Goal: Task Accomplishment & Management: Manage account settings

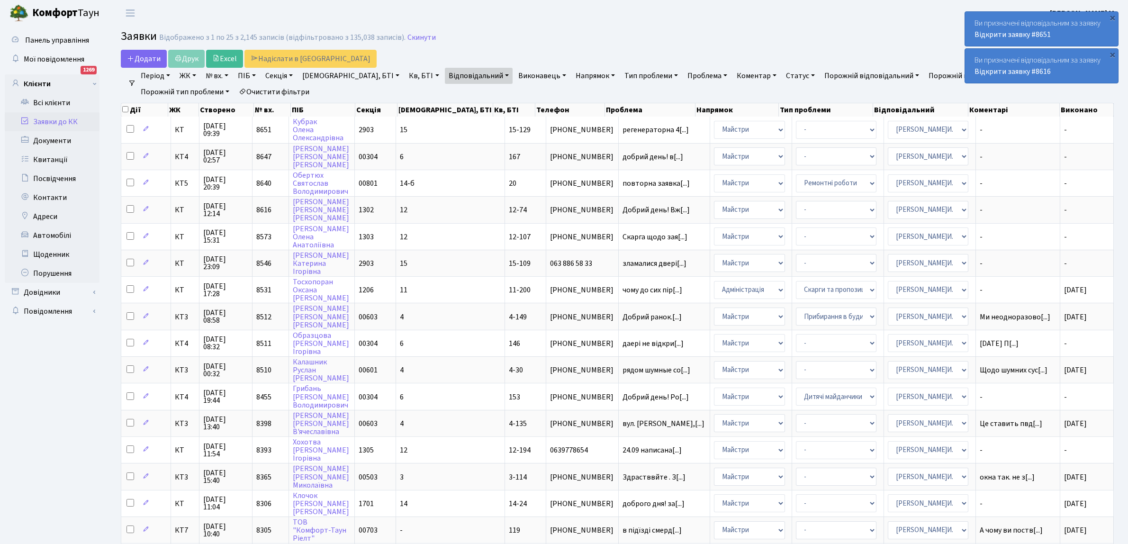
select select "25"
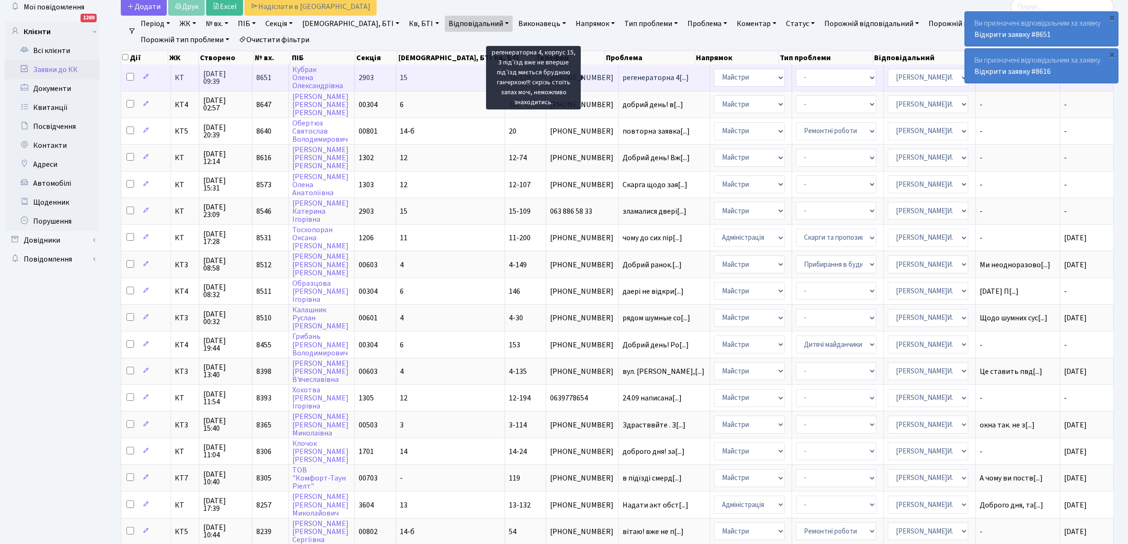
click at [623, 76] on span "регенераторна 4[...]" at bounding box center [656, 77] width 66 height 10
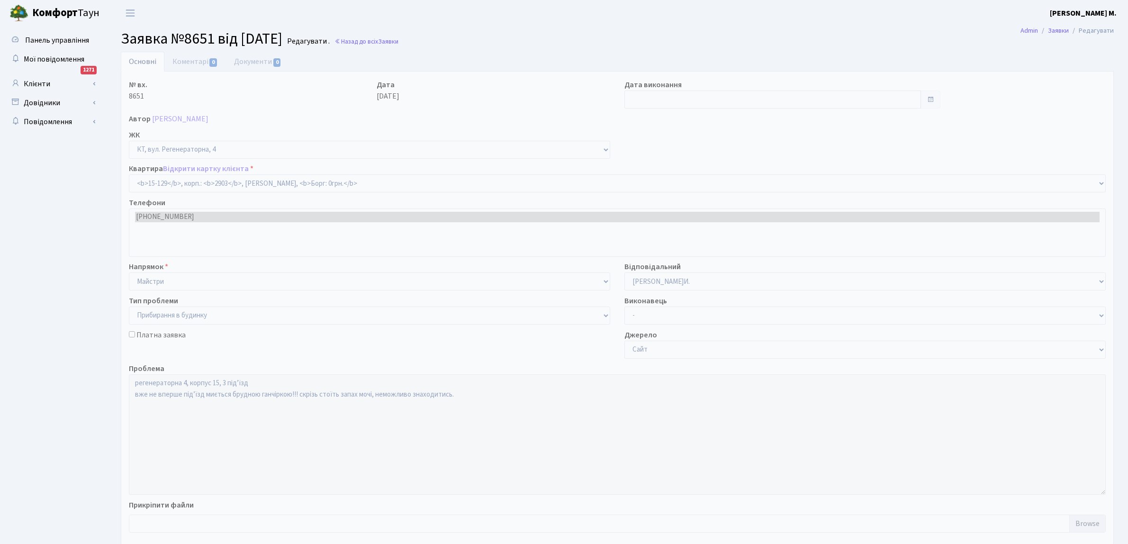
select select "8904"
select select "58"
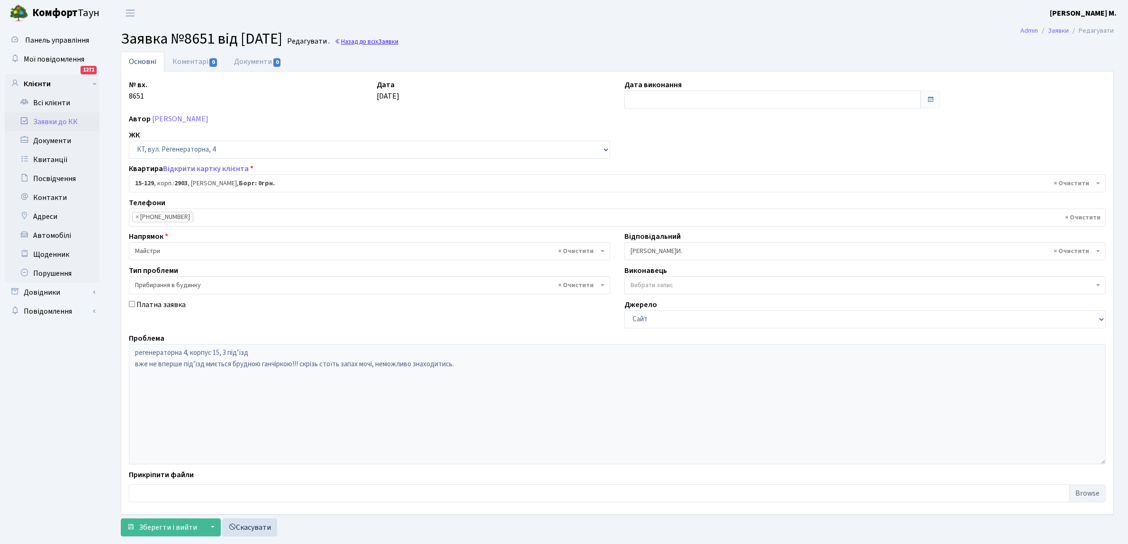
click at [372, 40] on link "Назад до всіх Заявки" at bounding box center [367, 41] width 64 height 9
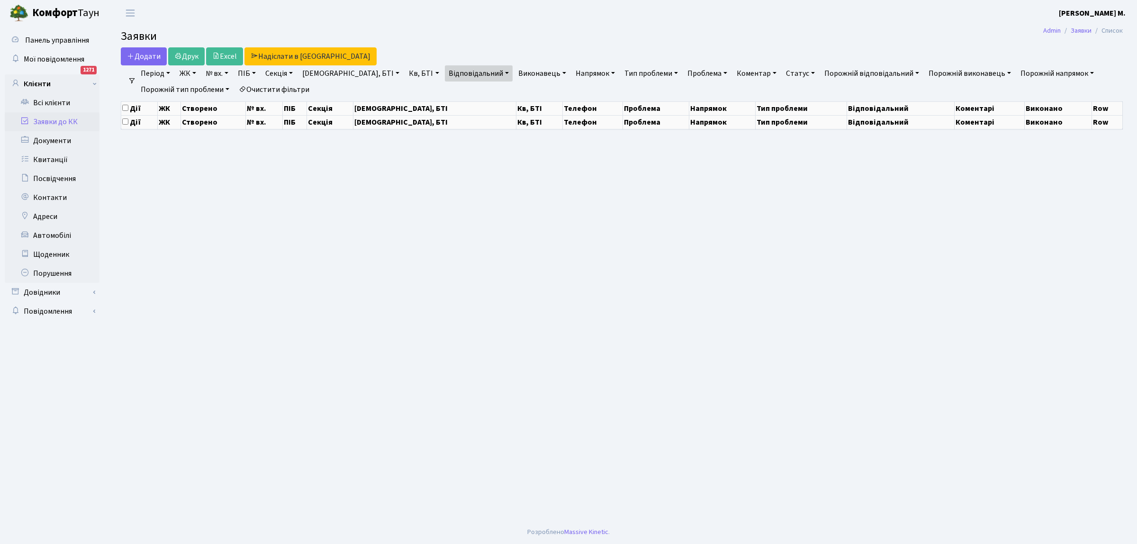
select select "25"
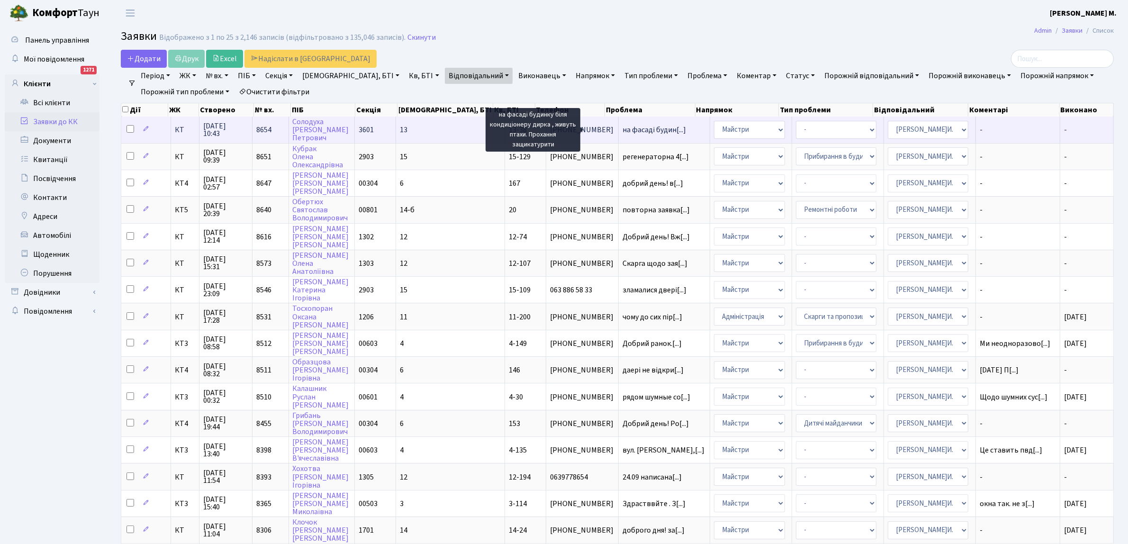
click at [623, 130] on span "на фасаді будин[...]" at bounding box center [654, 130] width 63 height 10
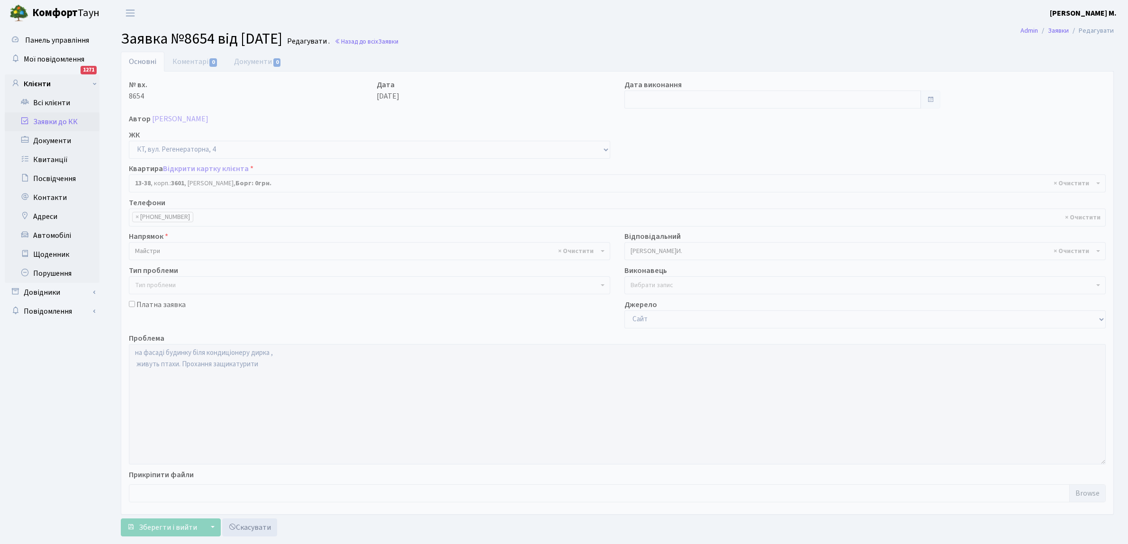
select select "7684"
click at [187, 60] on link "Коментарі 0" at bounding box center [195, 61] width 62 height 19
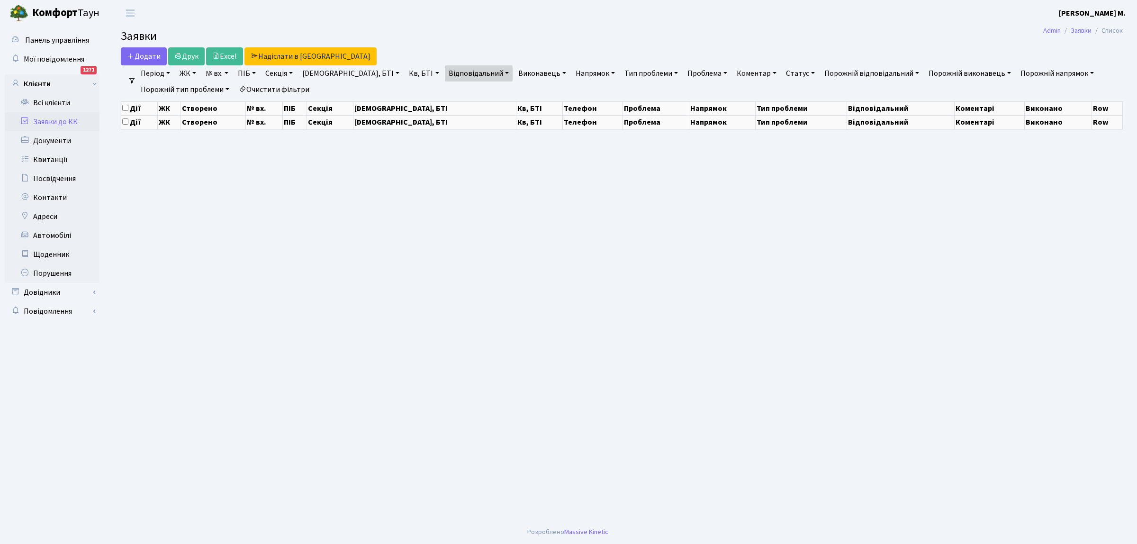
select select "25"
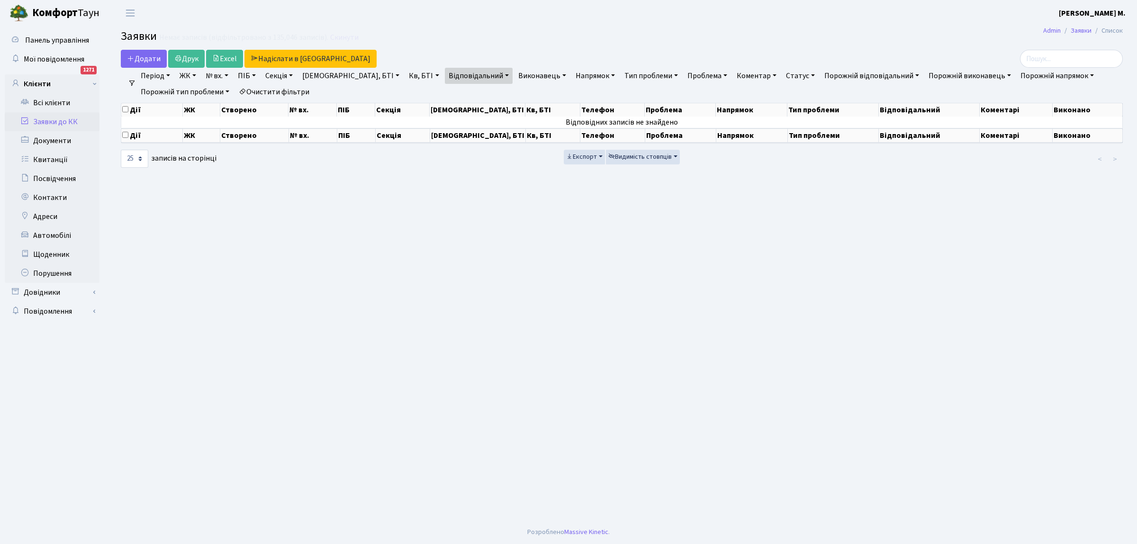
click at [69, 118] on link "Заявки до КК" at bounding box center [52, 121] width 95 height 19
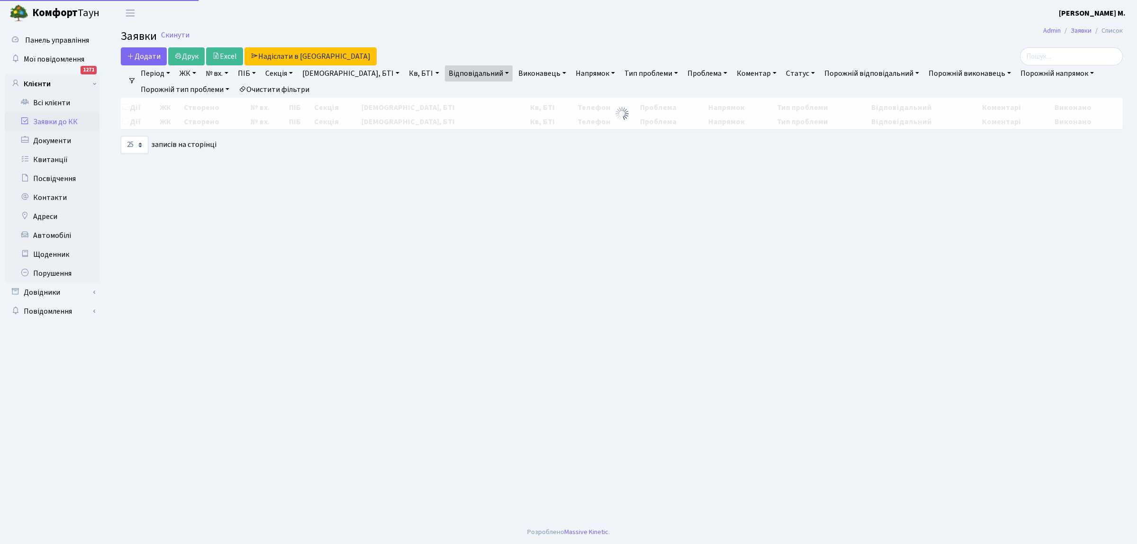
select select "25"
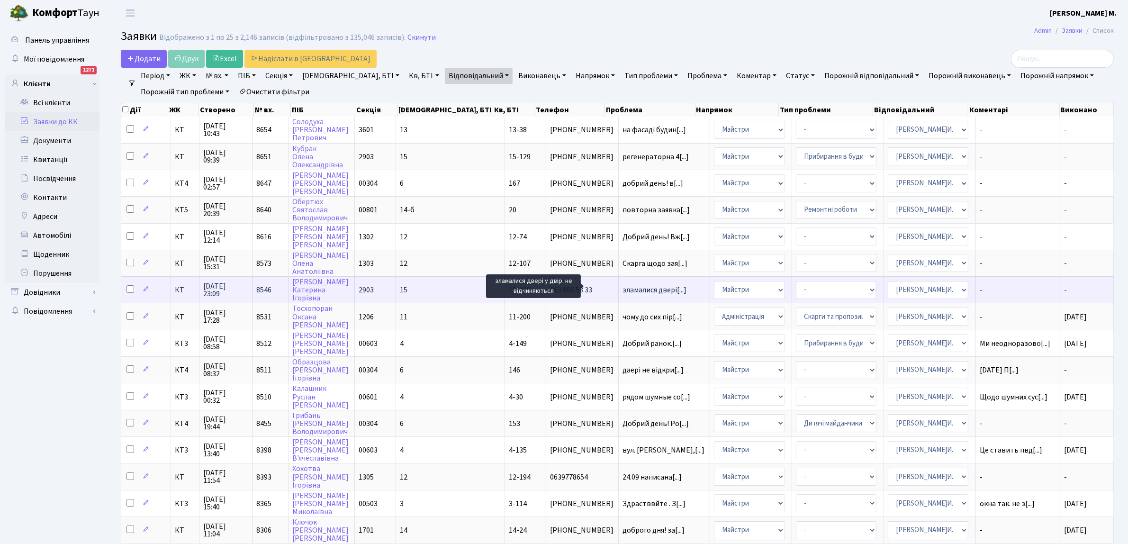
click at [623, 285] on span "зламалися двері[...]" at bounding box center [655, 290] width 64 height 10
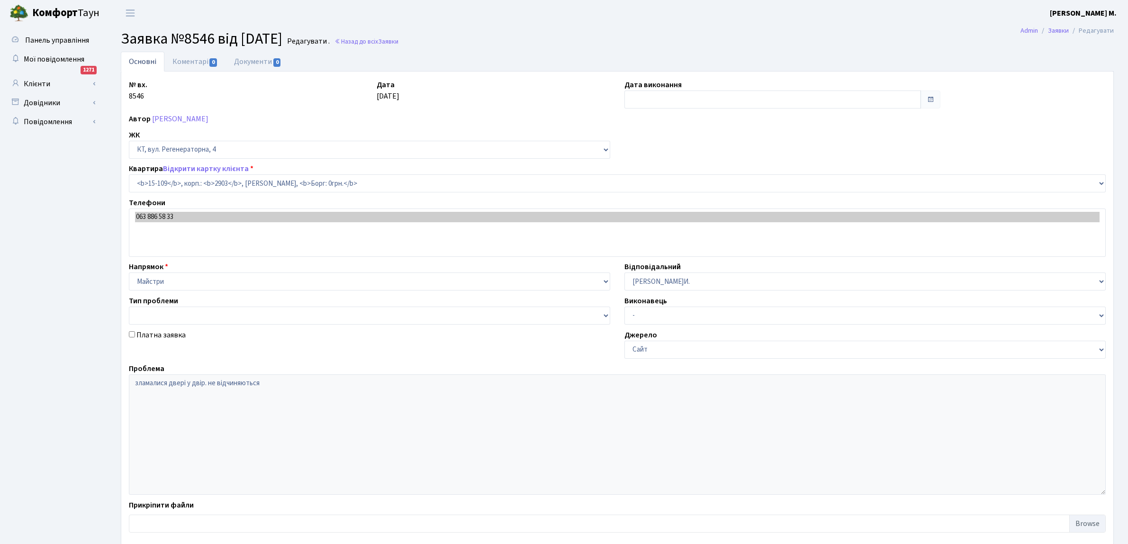
select select "8884"
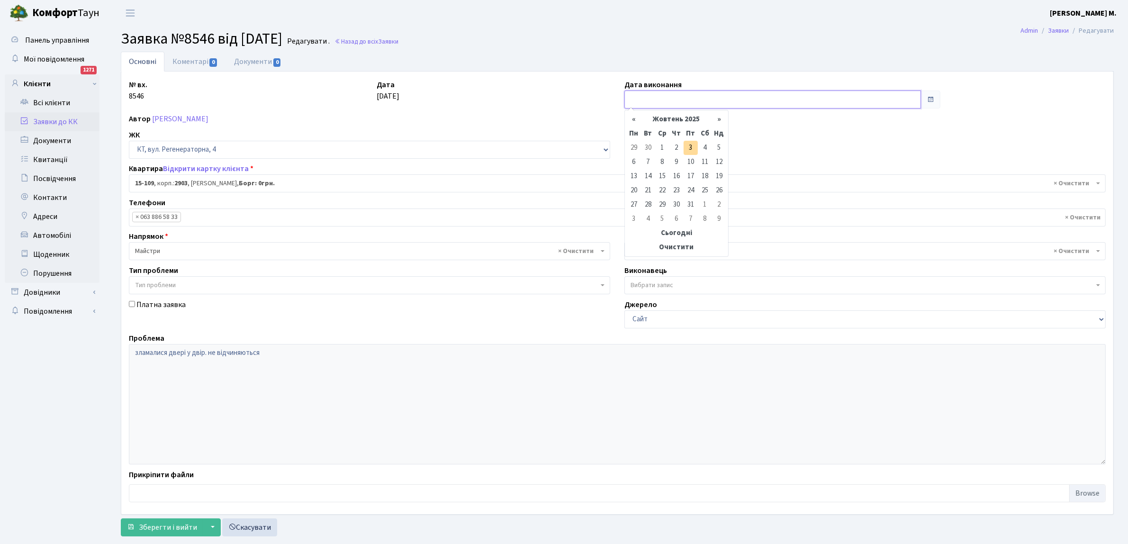
click at [637, 99] on input "text" at bounding box center [773, 100] width 297 height 18
click at [688, 147] on td "3" at bounding box center [691, 148] width 14 height 14
type input "[DATE]"
drag, startPoint x: 157, startPoint y: 524, endPoint x: 193, endPoint y: 486, distance: 52.3
click at [160, 522] on button "Зберегти і вийти" at bounding box center [162, 527] width 82 height 18
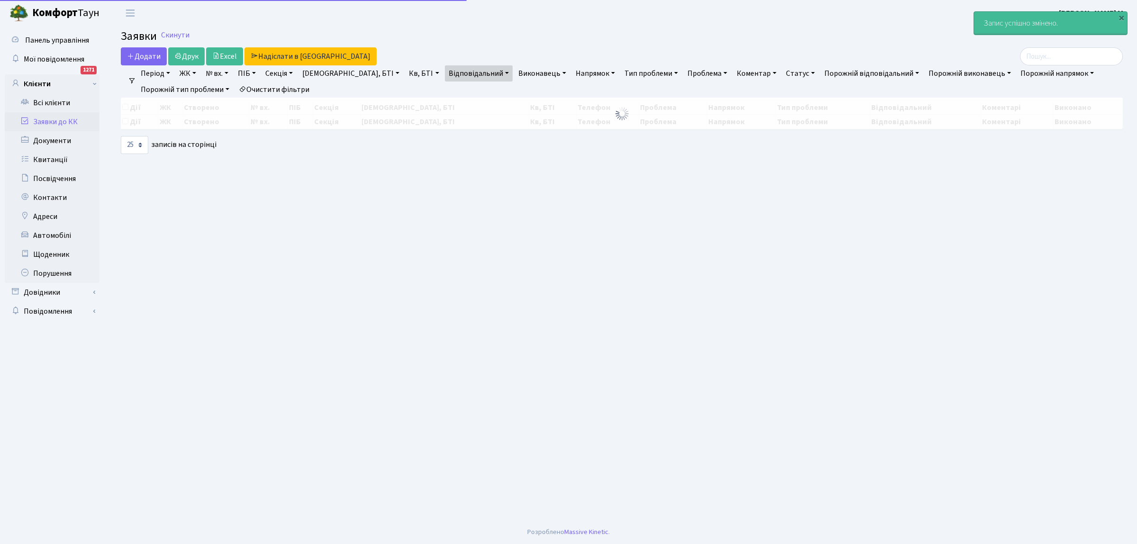
select select "25"
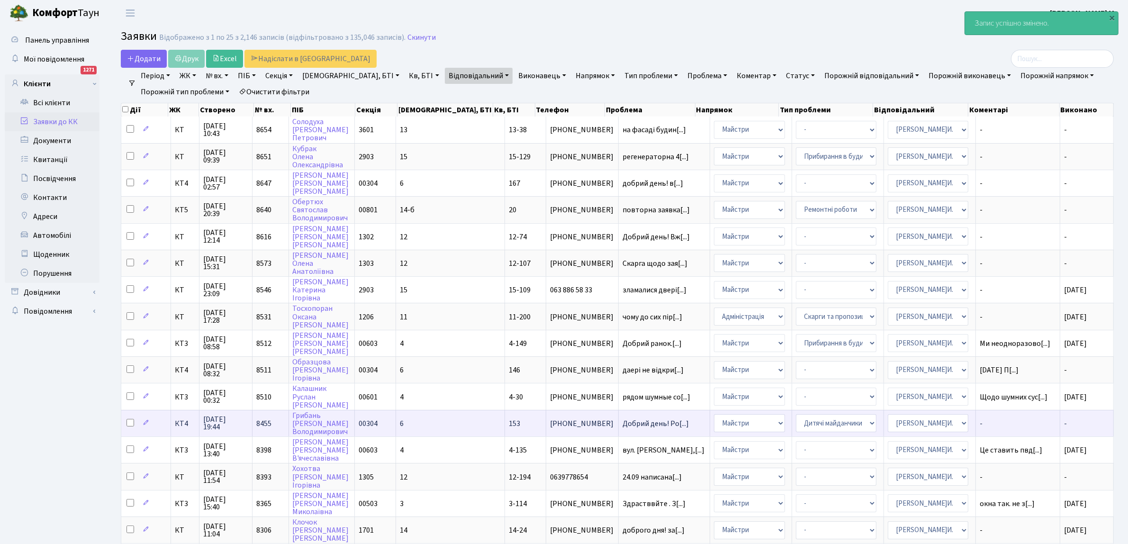
scroll to position [178, 0]
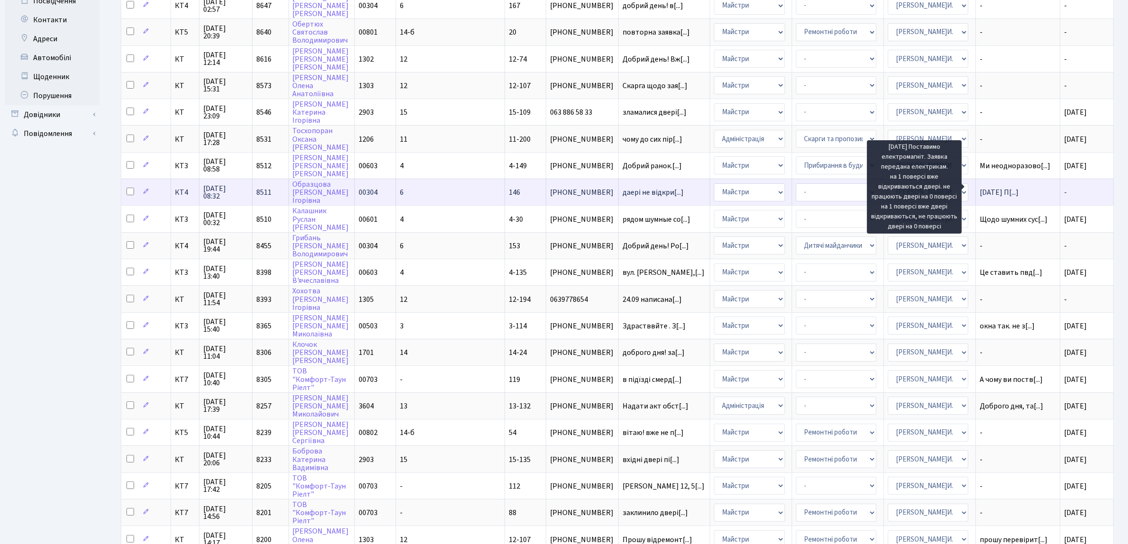
click at [980, 187] on span "[DATE] П[...]" at bounding box center [999, 192] width 39 height 10
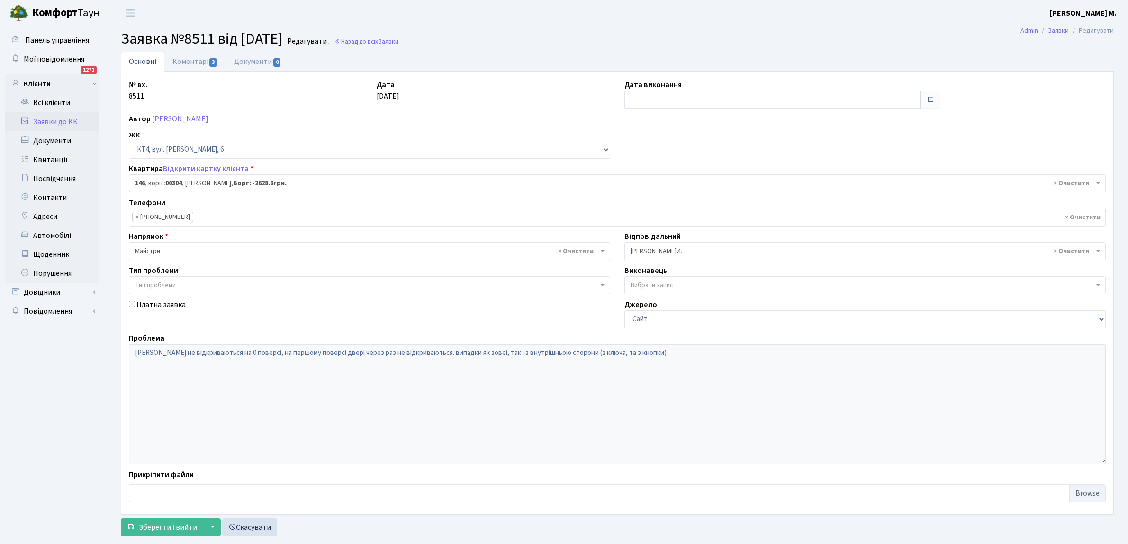
select select "16869"
click at [211, 61] on span "3" at bounding box center [213, 62] width 8 height 9
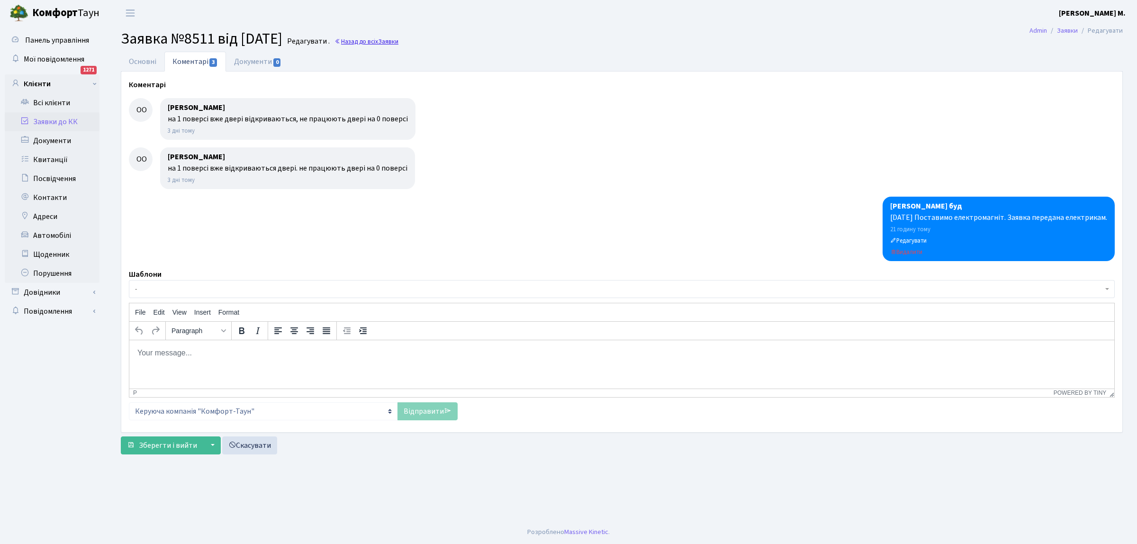
click at [372, 39] on link "Назад до всіх Заявки" at bounding box center [367, 41] width 64 height 9
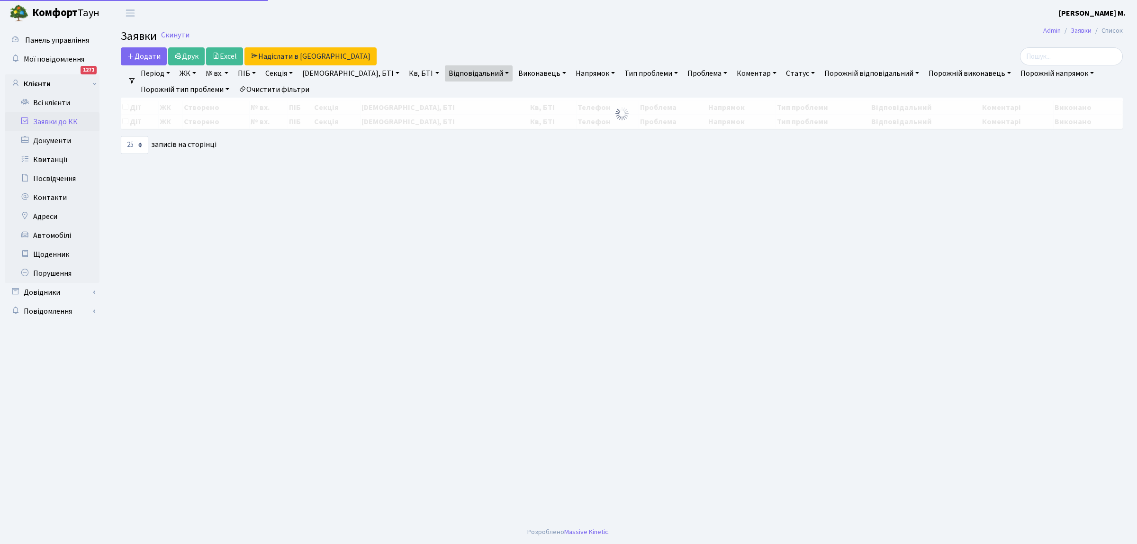
select select "25"
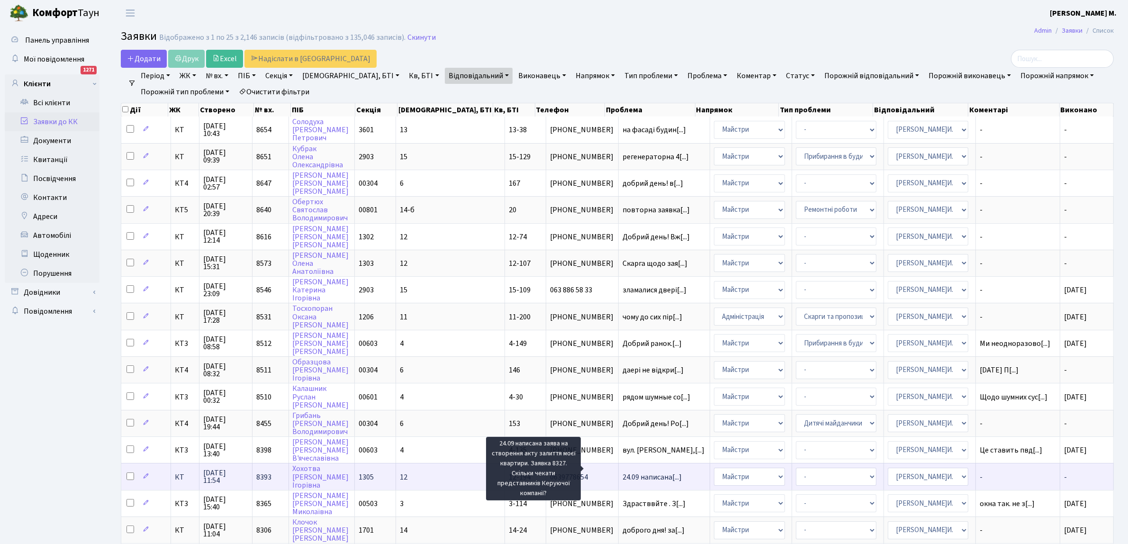
click at [623, 472] on span "24.09 написана[...]" at bounding box center [652, 477] width 59 height 10
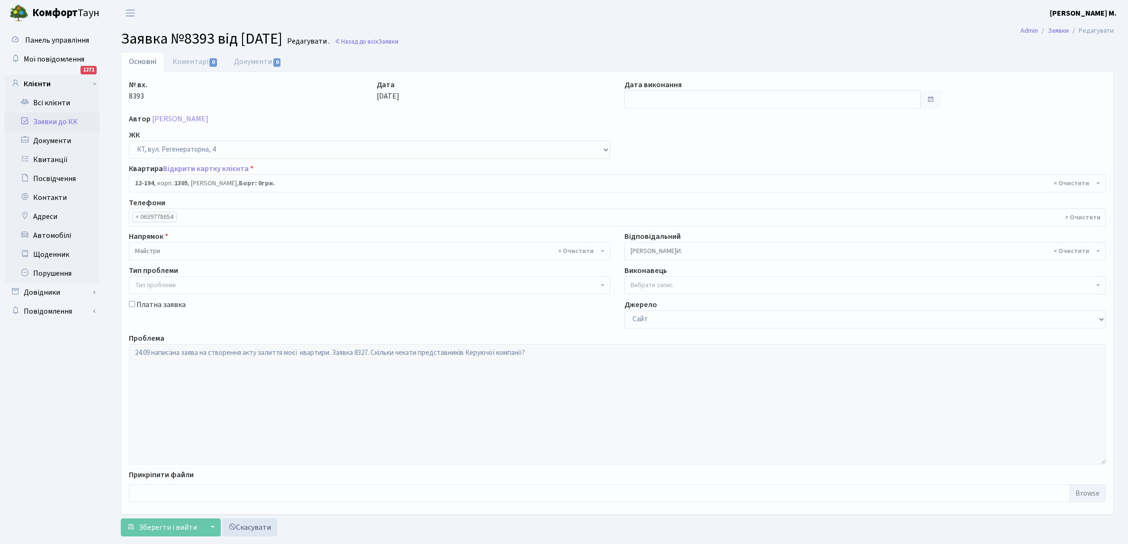
select select "7301"
click at [210, 62] on span "0" at bounding box center [213, 62] width 8 height 9
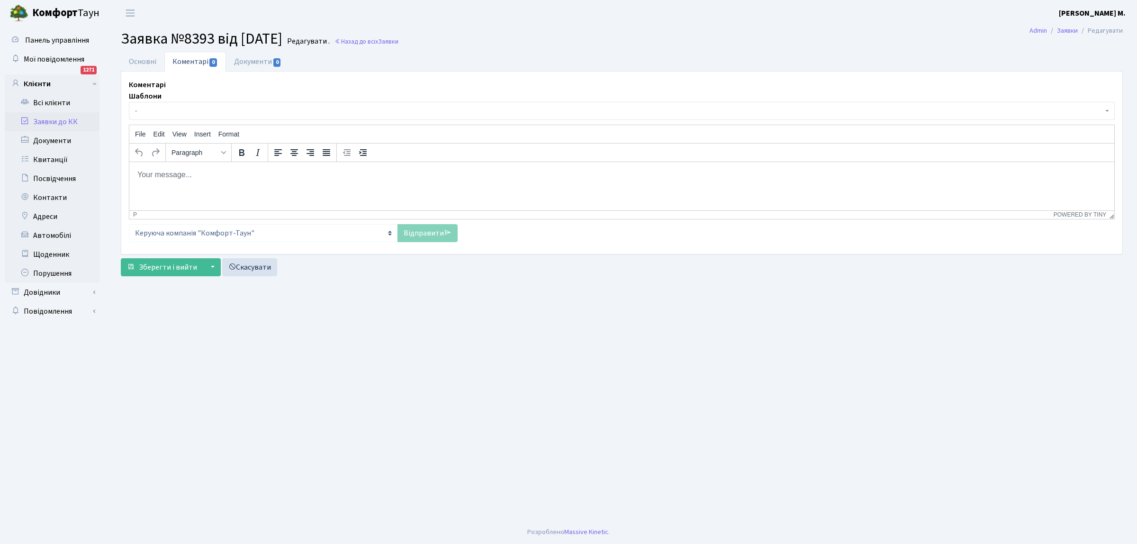
click at [137, 174] on body "Rich Text Area. Press ALT-0 for help." at bounding box center [622, 174] width 970 height 10
click at [423, 230] on link "Відправити" at bounding box center [428, 233] width 60 height 18
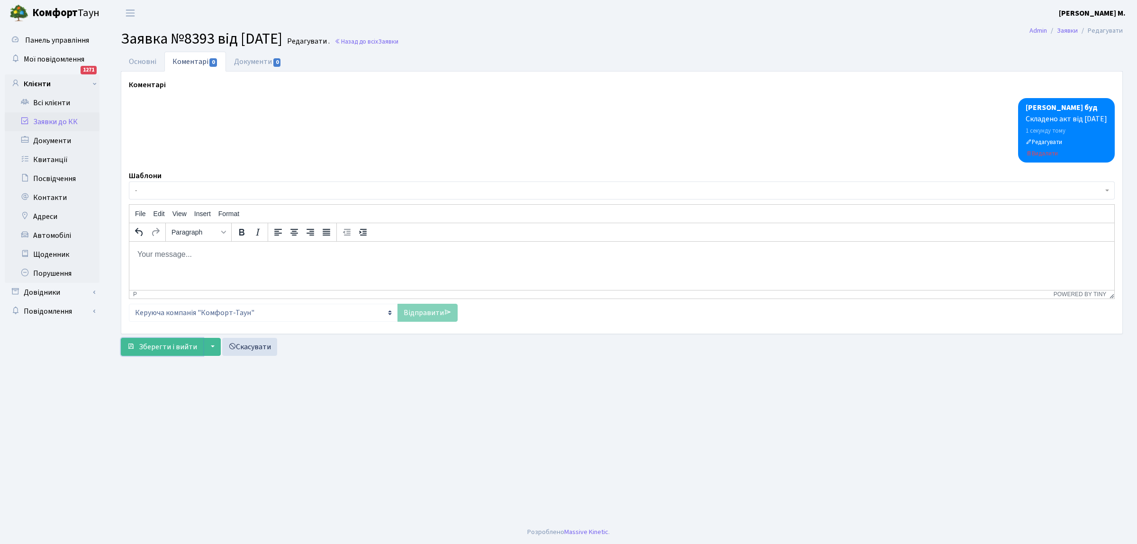
drag, startPoint x: 167, startPoint y: 344, endPoint x: 268, endPoint y: 310, distance: 106.5
click at [168, 344] on span "Зберегти і вийти" at bounding box center [168, 347] width 58 height 10
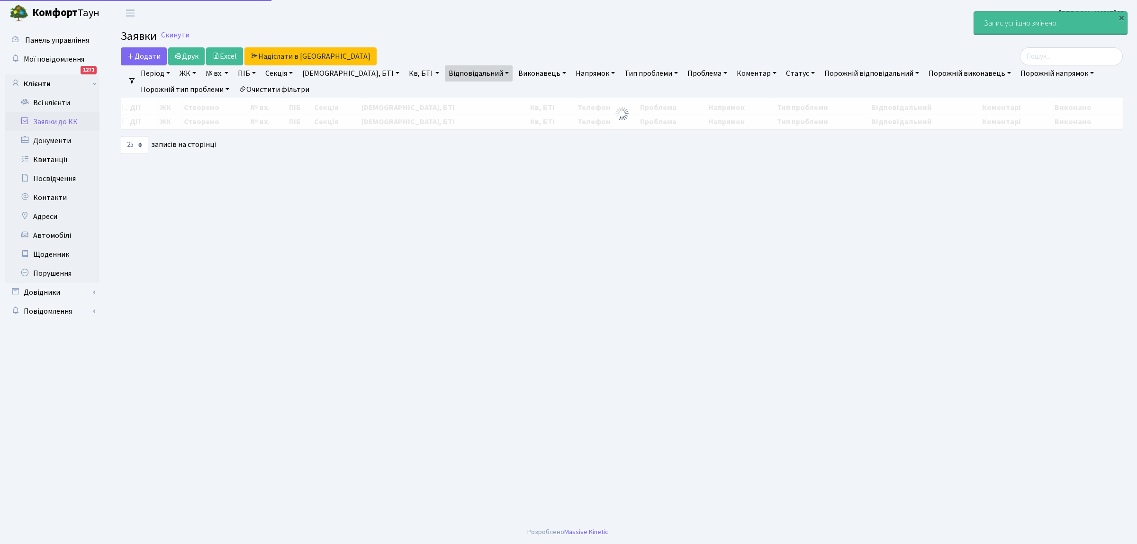
select select "25"
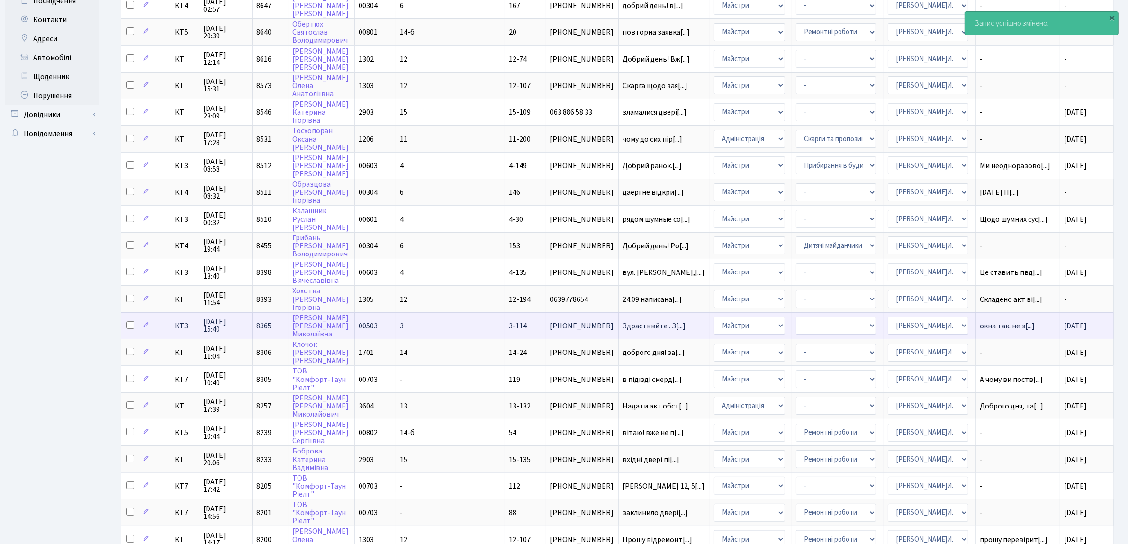
scroll to position [237, 0]
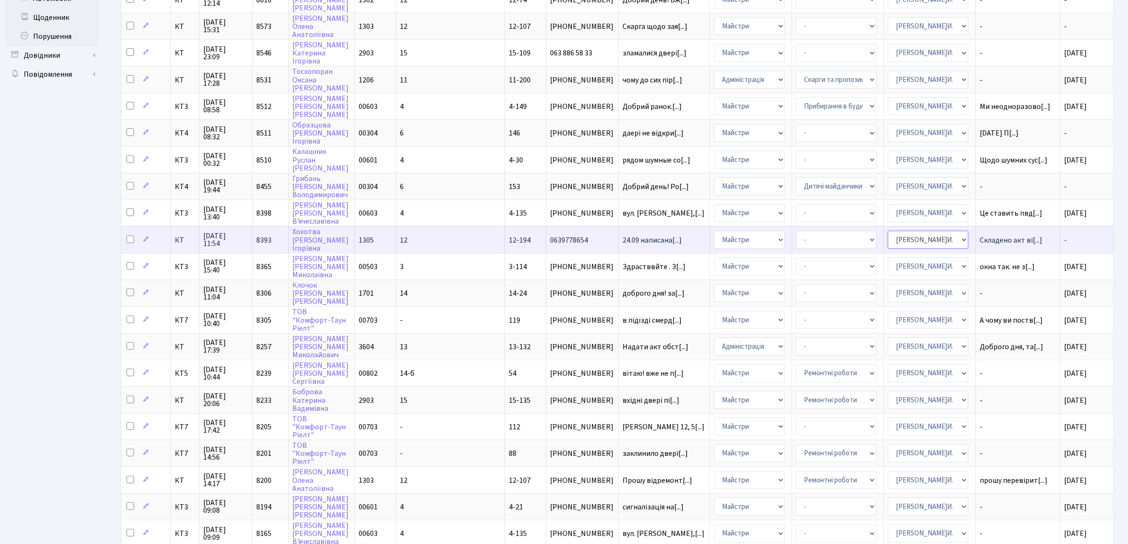
click at [924, 233] on select "- Адміністратор ЖК ДП Адміністратор ЖК КТ Адміністратор ЖК СП Вижул В. В. Горді…" at bounding box center [928, 240] width 81 height 18
click at [640, 235] on span "24.09 написана[...]" at bounding box center [652, 240] width 59 height 10
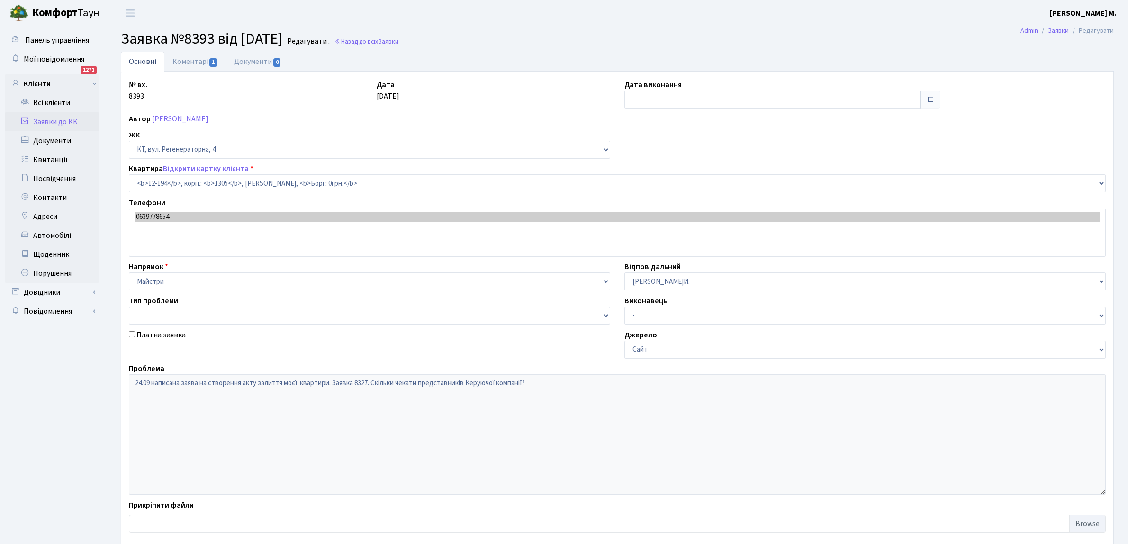
select select "7301"
click at [655, 100] on input "text" at bounding box center [773, 100] width 297 height 18
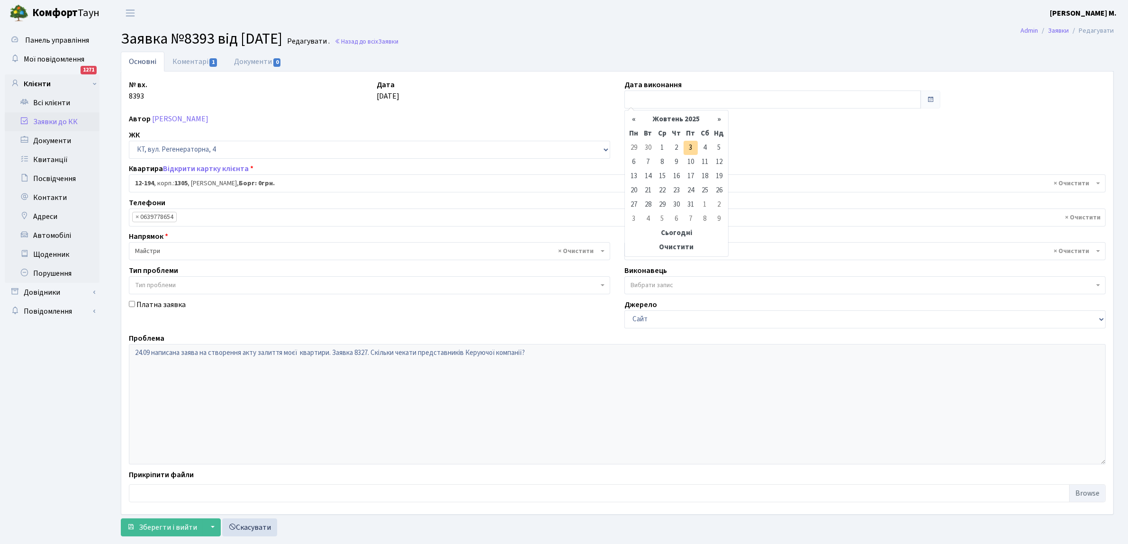
click at [690, 145] on td "3" at bounding box center [691, 148] width 14 height 14
type input "[DATE]"
click at [149, 529] on span "Зберегти і вийти" at bounding box center [168, 527] width 58 height 10
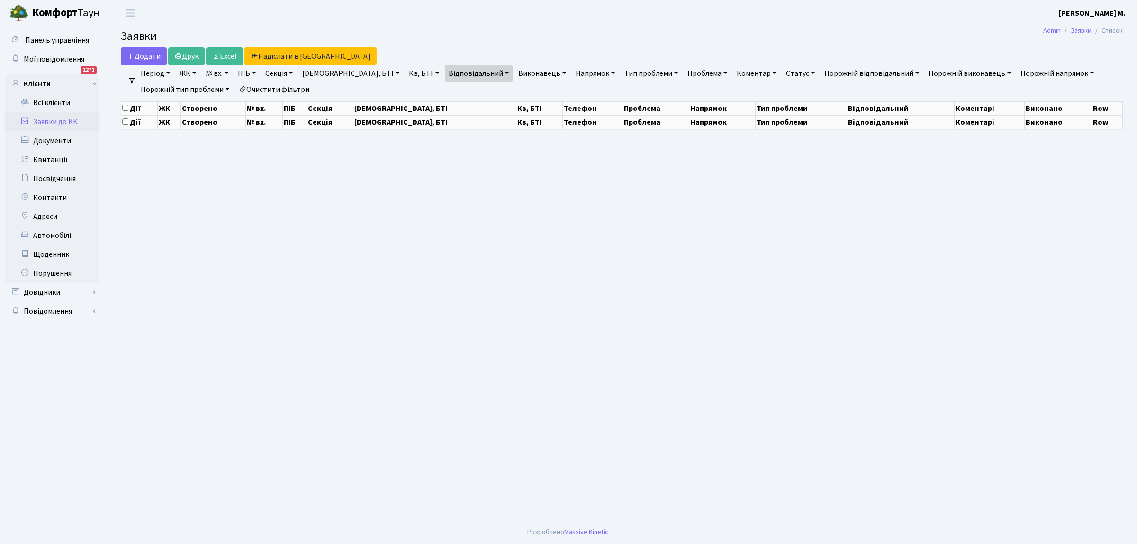
select select "25"
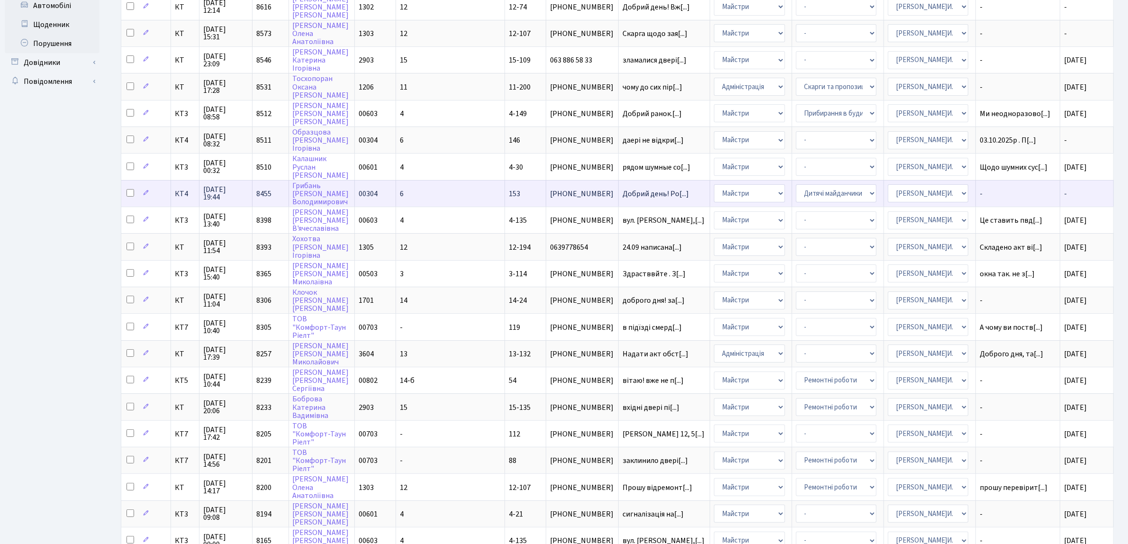
scroll to position [171, 0]
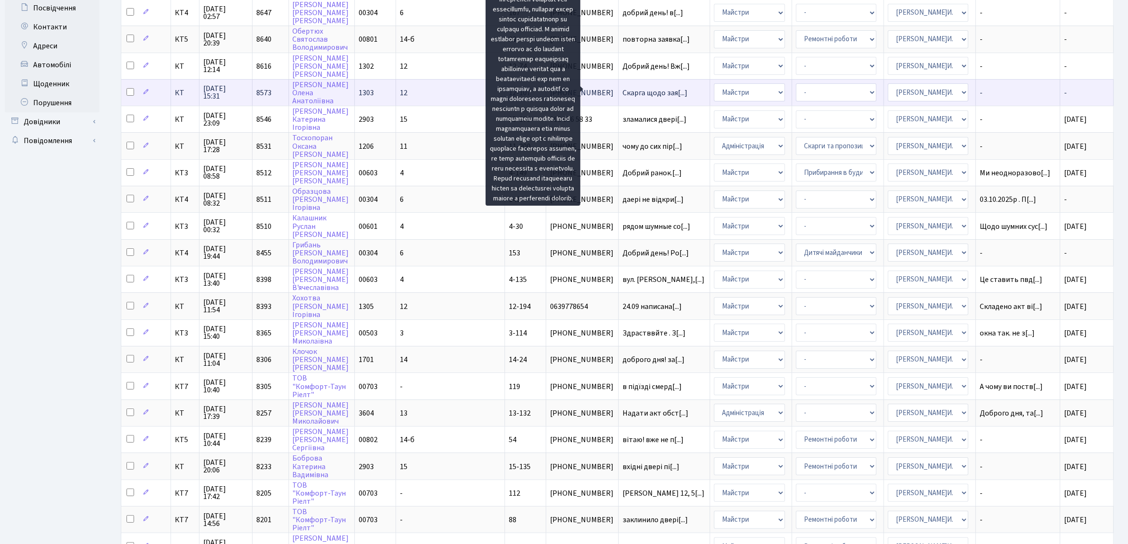
click at [623, 89] on span "Скарга щодо зая[...]" at bounding box center [655, 93] width 65 height 10
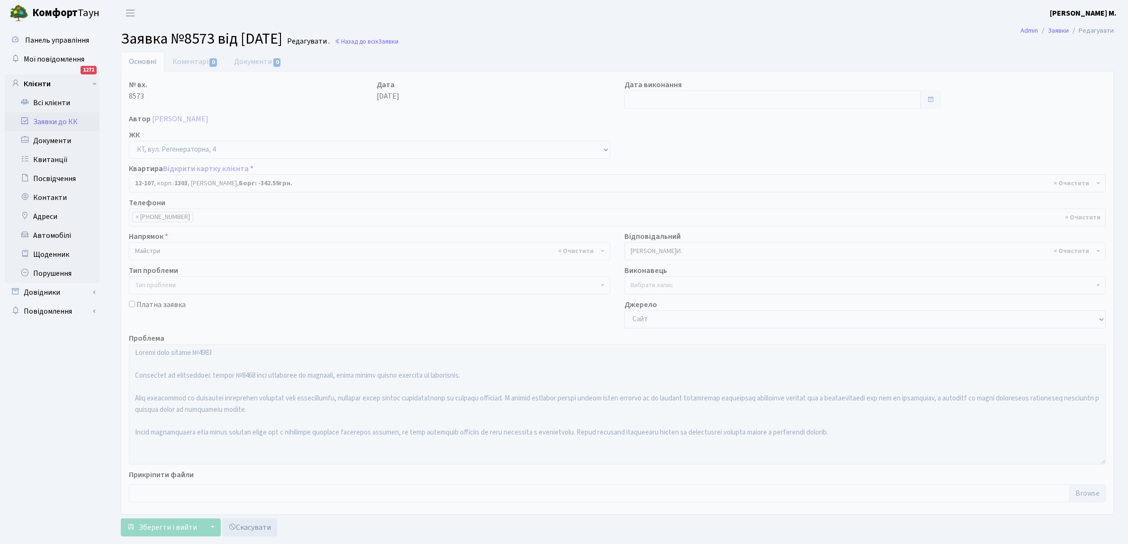
select select "7214"
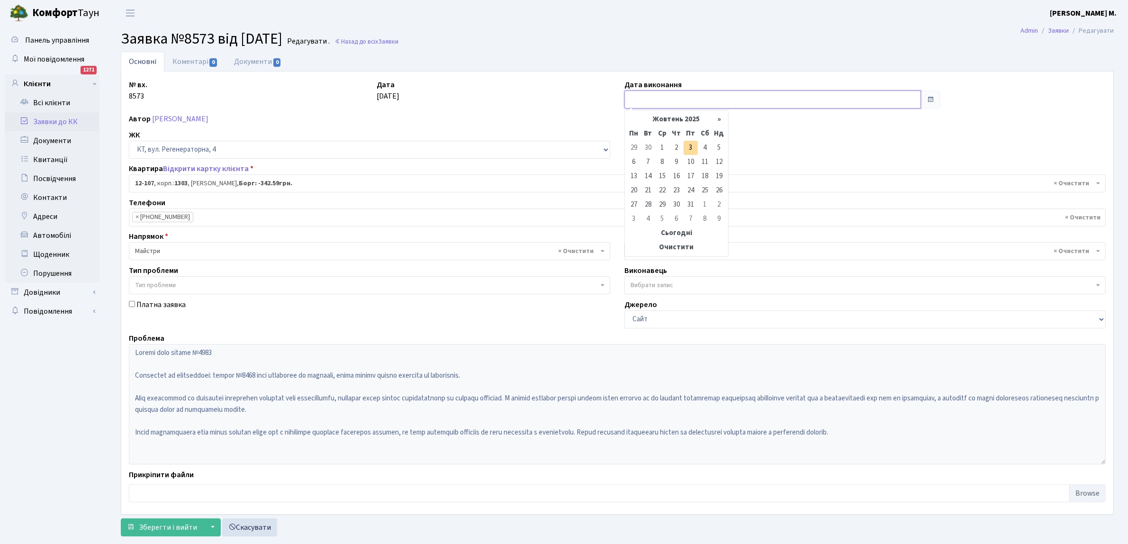
click at [640, 102] on input "text" at bounding box center [773, 100] width 297 height 18
click at [688, 145] on td "3" at bounding box center [691, 148] width 14 height 14
type input "[DATE]"
click at [161, 531] on span "Зберегти і вийти" at bounding box center [168, 527] width 58 height 10
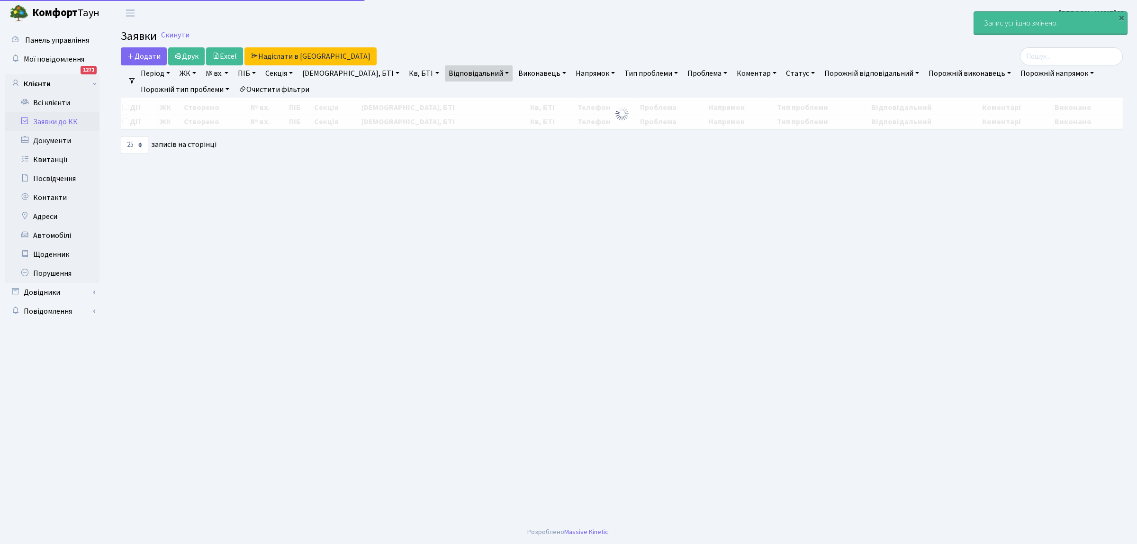
select select "25"
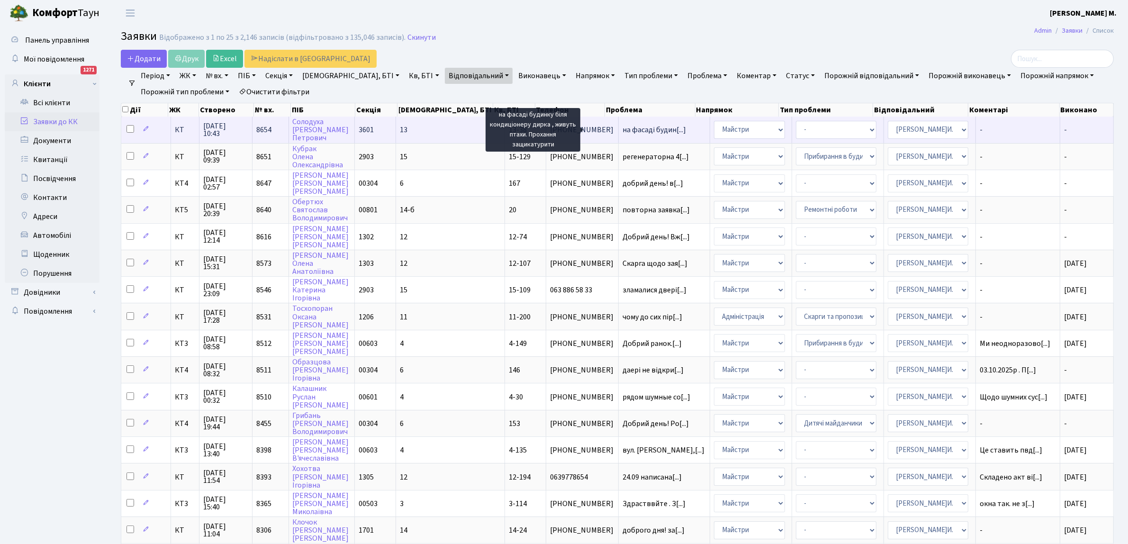
drag, startPoint x: 624, startPoint y: 131, endPoint x: 619, endPoint y: 129, distance: 4.9
click at [624, 131] on span "на фасаді будин[...]" at bounding box center [654, 130] width 63 height 10
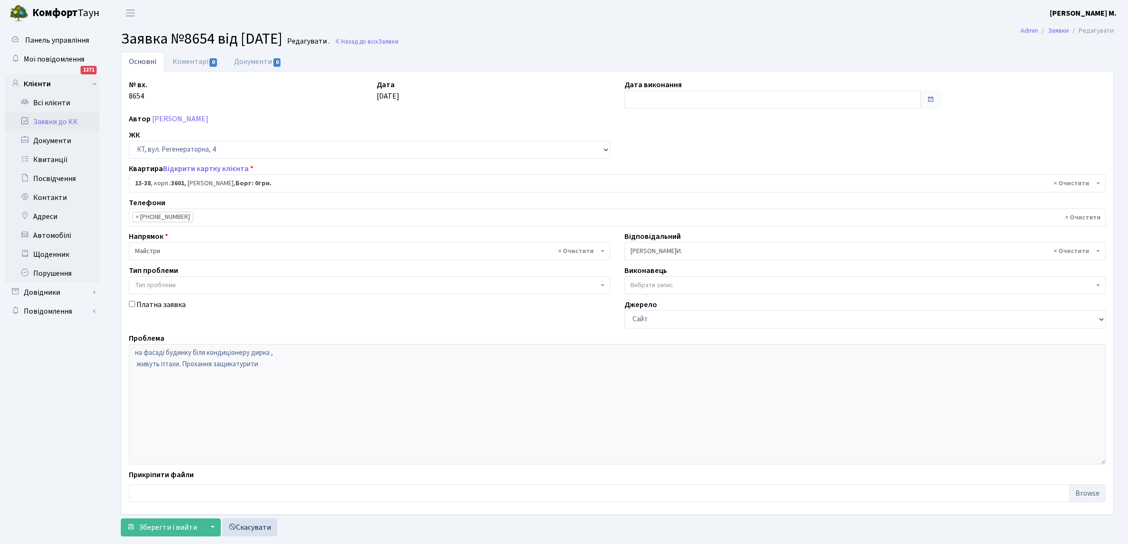
select select "7684"
click at [213, 62] on span "0" at bounding box center [213, 62] width 8 height 9
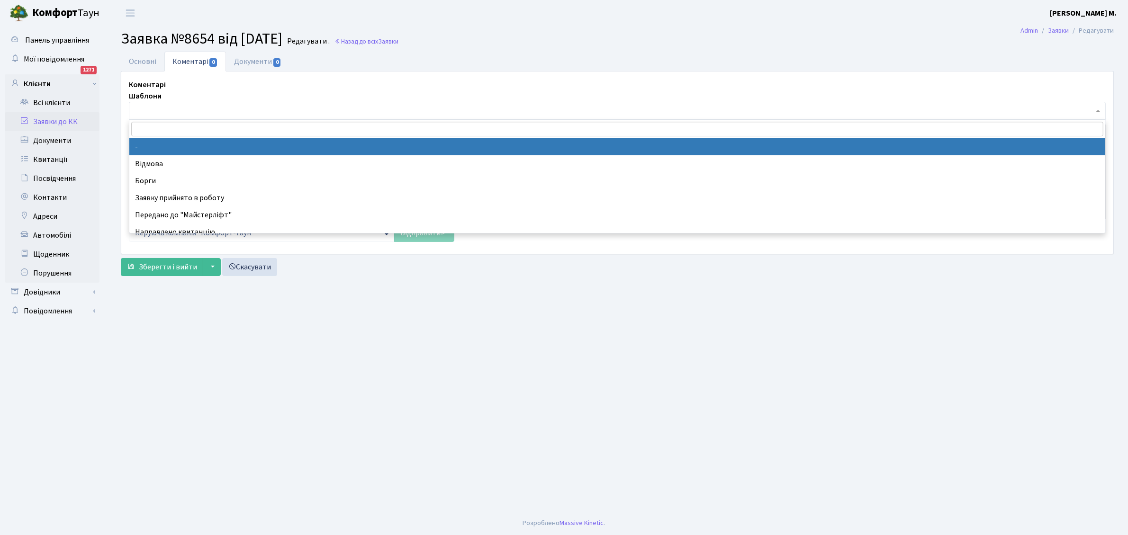
click at [181, 108] on span "-" at bounding box center [614, 110] width 959 height 9
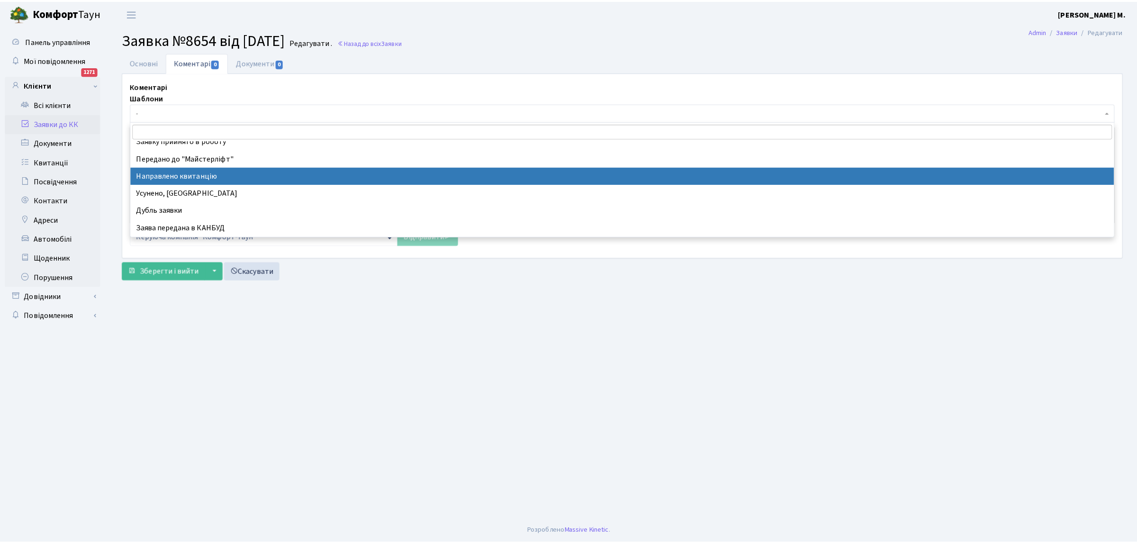
scroll to position [118, 0]
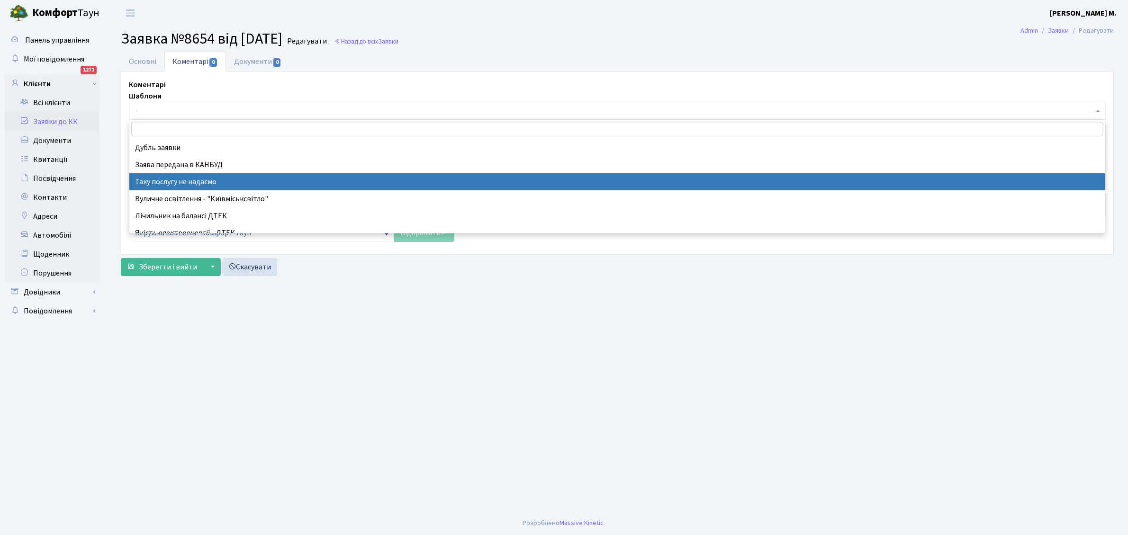
select select "21"
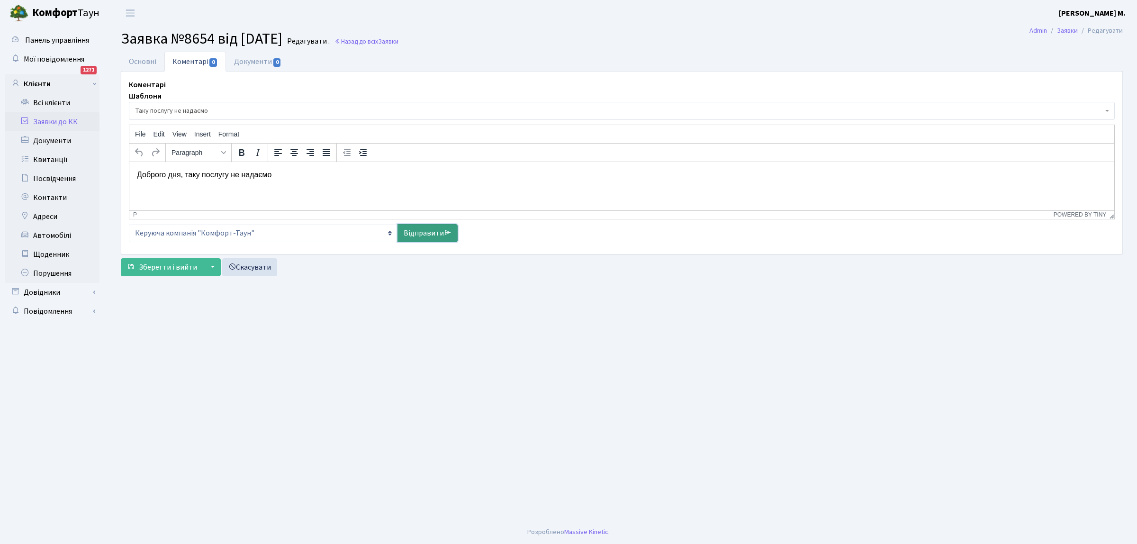
click at [429, 233] on link "Відправити" at bounding box center [428, 233] width 60 height 18
select select
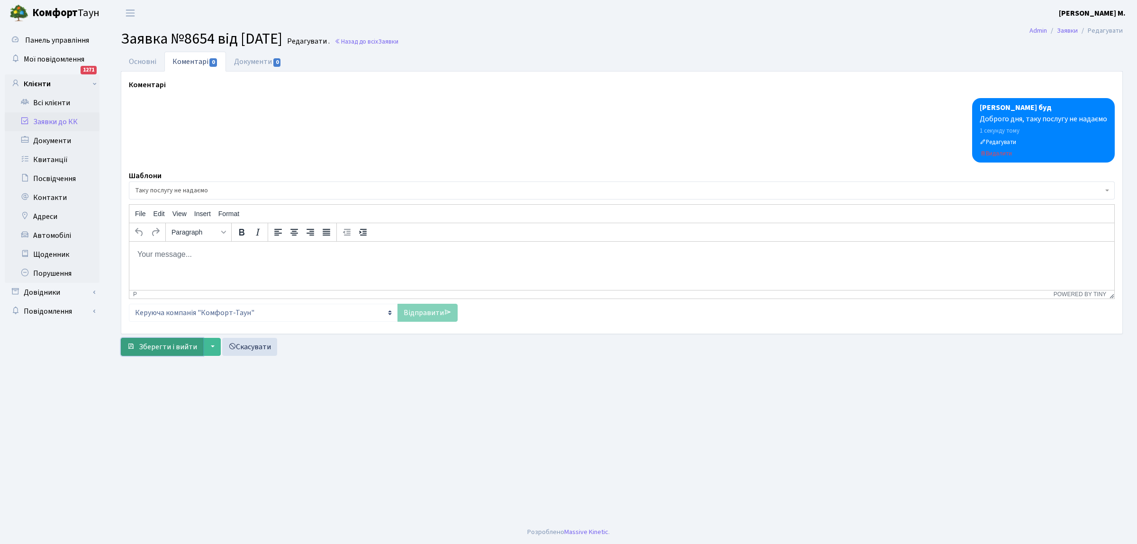
click at [162, 350] on span "Зберегти і вийти" at bounding box center [168, 347] width 58 height 10
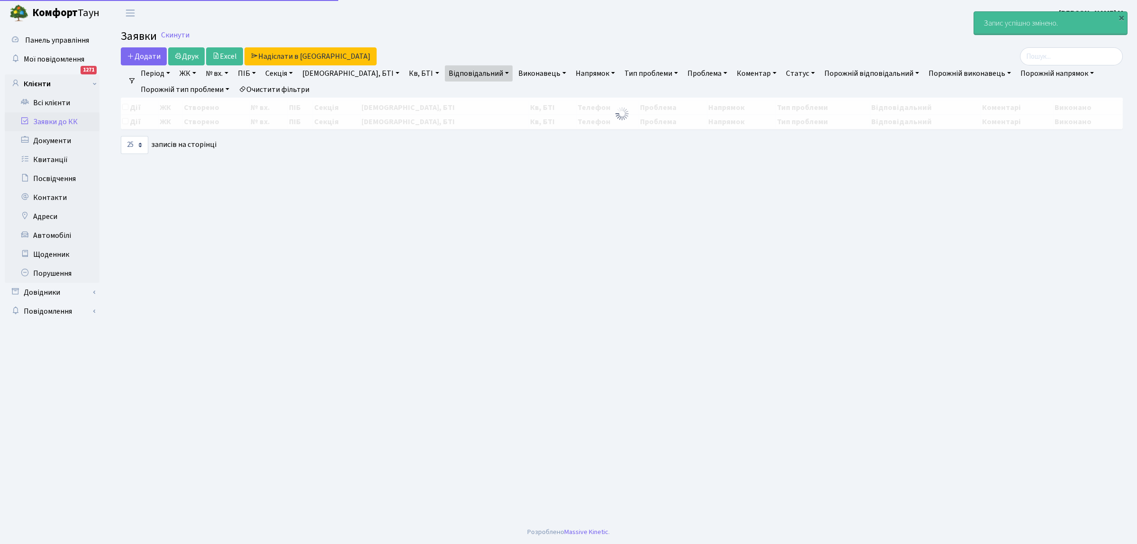
select select "25"
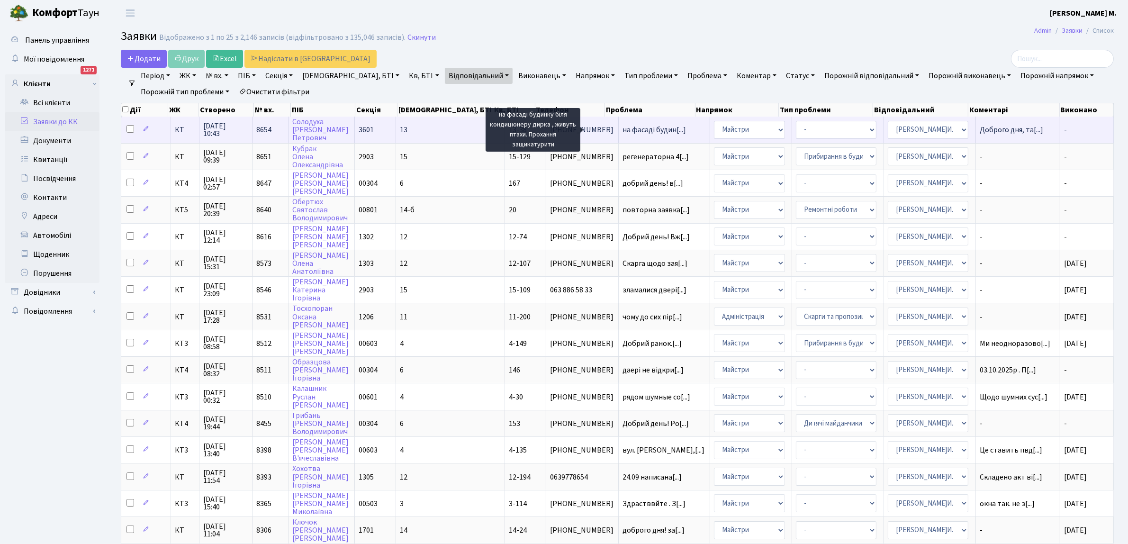
click at [623, 130] on span "на фасаді будин[...]" at bounding box center [654, 130] width 63 height 10
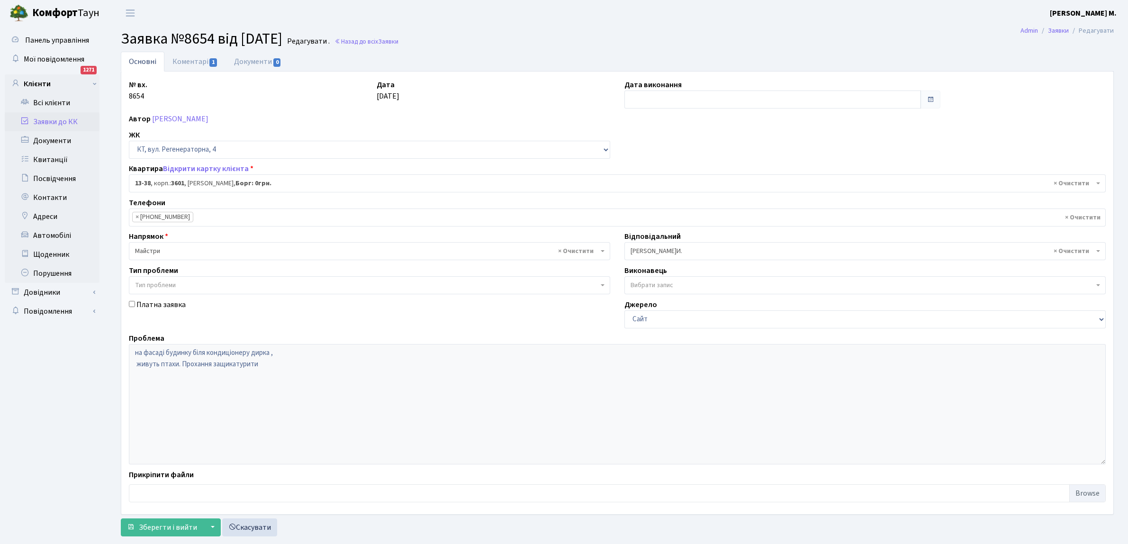
select select "7684"
drag, startPoint x: 0, startPoint y: 0, endPoint x: 653, endPoint y: 109, distance: 662.0
click at [643, 96] on input "text" at bounding box center [773, 100] width 297 height 18
click at [690, 148] on td "3" at bounding box center [691, 148] width 14 height 14
type input "[DATE]"
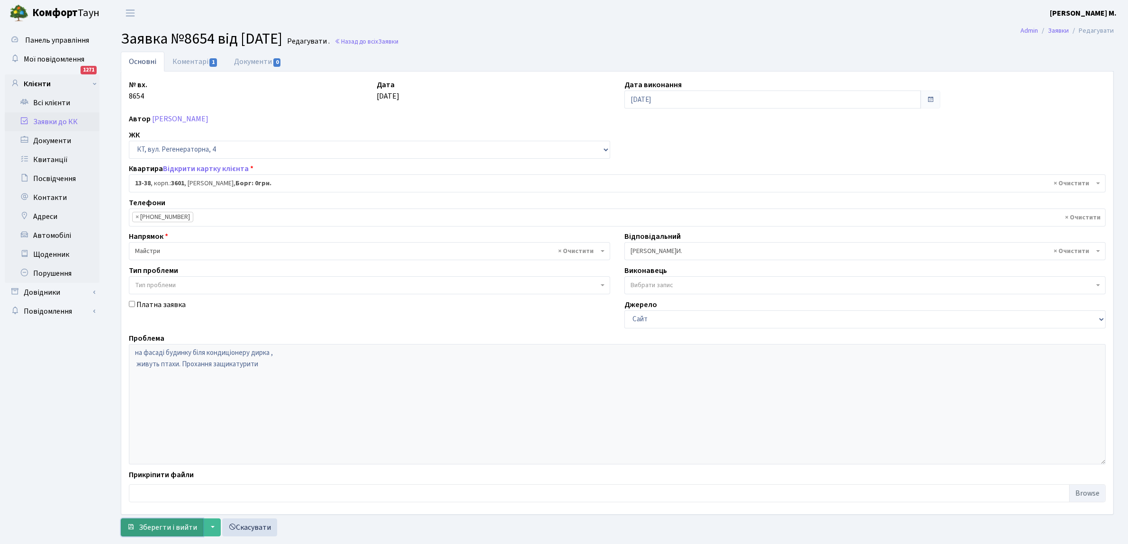
click at [144, 522] on button "Зберегти і вийти" at bounding box center [162, 527] width 82 height 18
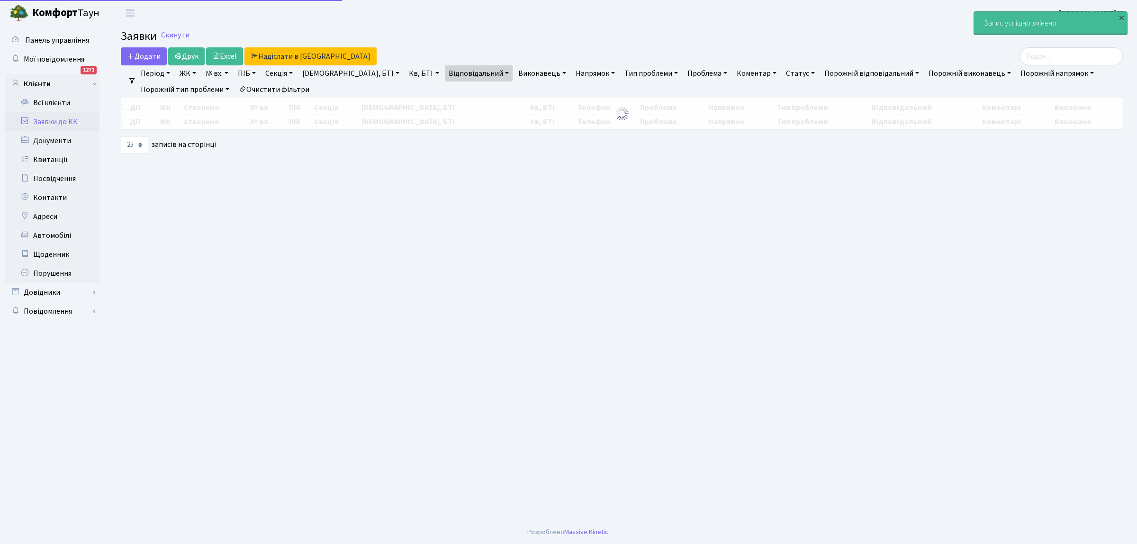
select select "25"
